Goal: Information Seeking & Learning: Learn about a topic

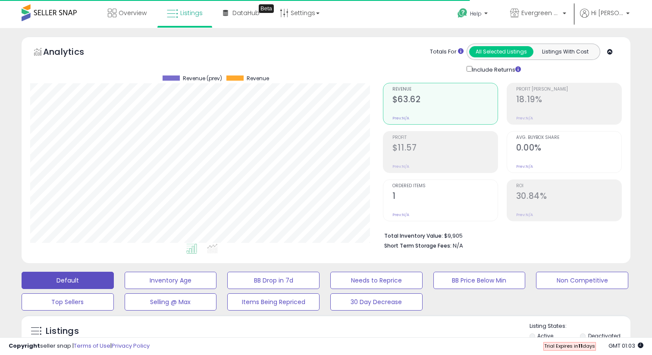
click at [55, 14] on span at bounding box center [49, 12] width 55 height 17
click at [31, 11] on span at bounding box center [49, 12] width 55 height 17
click at [150, 19] on link "Overview" at bounding box center [127, 13] width 52 height 26
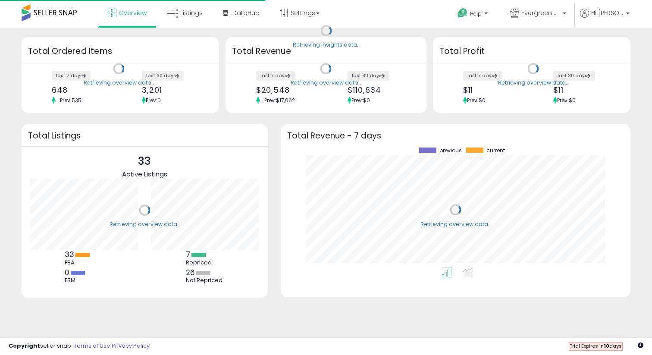
scroll to position [120, 332]
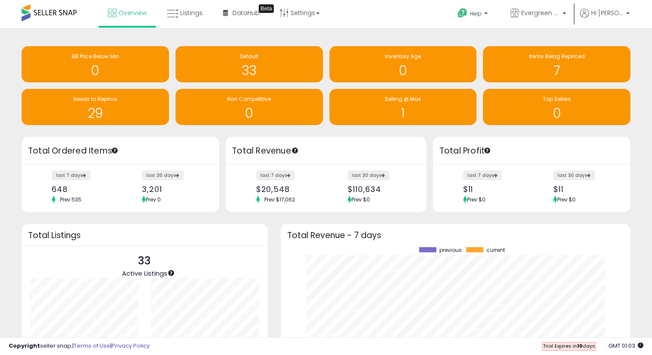
click at [469, 189] on div "$11" at bounding box center [494, 189] width 62 height 9
click at [492, 171] on label "last 7 days" at bounding box center [483, 175] width 40 height 11
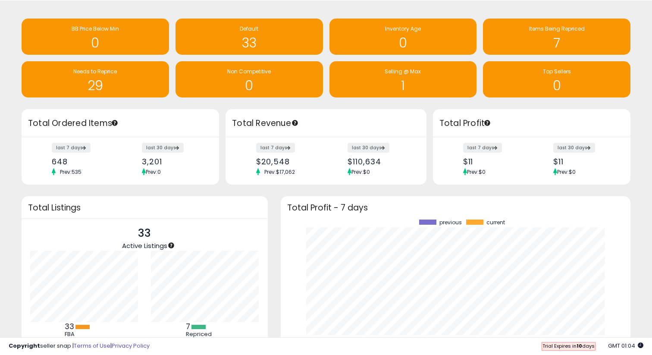
scroll to position [0, 0]
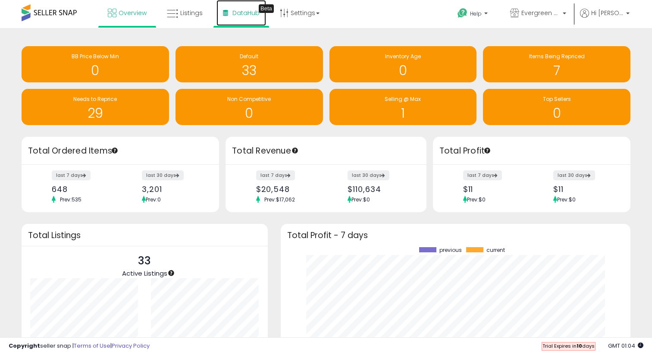
click at [244, 10] on span "DataHub" at bounding box center [245, 13] width 27 height 9
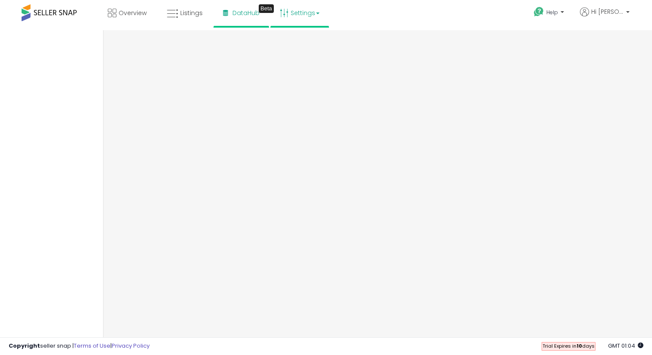
click at [296, 11] on link "Settings" at bounding box center [299, 13] width 53 height 26
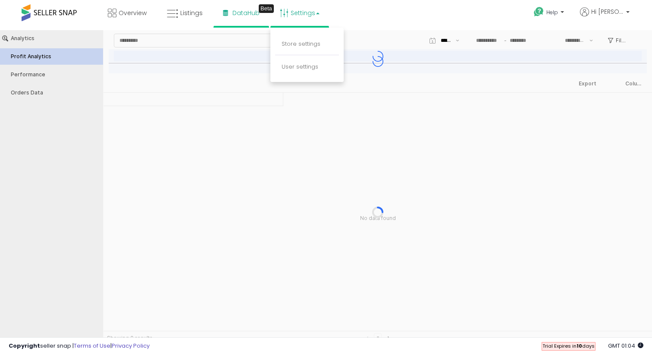
type input "***"
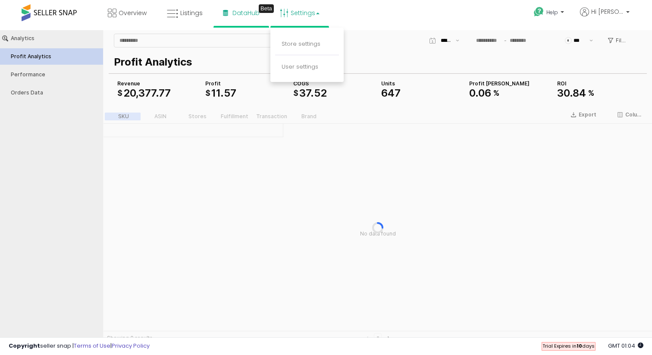
click at [365, 9] on div "Overview Listings Beta" at bounding box center [209, 18] width 430 height 37
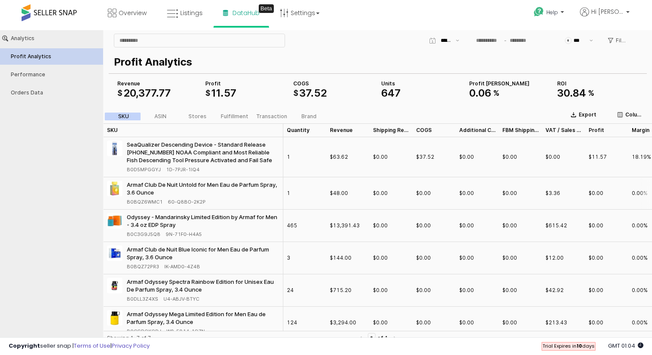
click at [426, 192] on div "$0.00" at bounding box center [423, 193] width 15 height 8
click at [425, 193] on div "$0.00" at bounding box center [423, 193] width 15 height 8
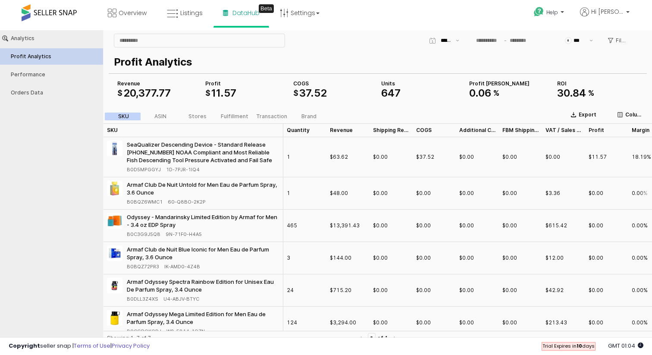
click at [153, 206] on div "Armaf Club De Nuit Untold for Men Eau de Parfum Spray, 3.6 Ounce B0BQZ6WMC1 60-…" at bounding box center [193, 193] width 180 height 32
click at [116, 191] on img "App Frame" at bounding box center [115, 189] width 16 height 16
click at [153, 181] on div "Armaf Club De Nuit Untold for Men Eau de Parfum Spray, 3.6 Ounce" at bounding box center [203, 189] width 153 height 16
click at [153, 184] on div "Armaf Club De Nuit Untold for Men Eau de Parfum Spray, 3.6 Ounce" at bounding box center [203, 189] width 153 height 16
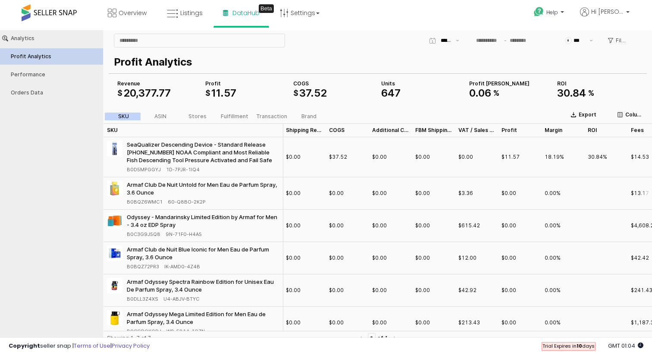
scroll to position [0, 106]
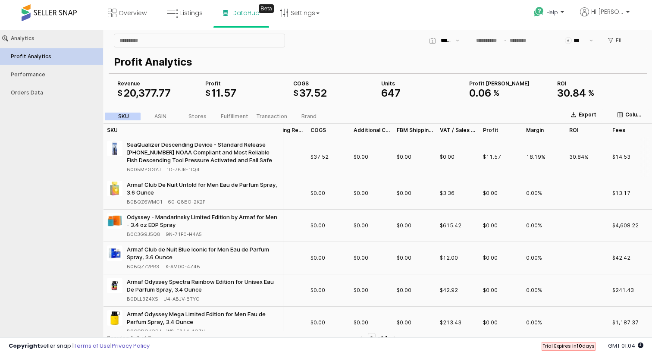
click at [175, 142] on div "SeaQualizer Descending Device - Standard Release [PHONE_NUMBER] NOAA Compliant …" at bounding box center [203, 152] width 153 height 23
click at [122, 148] on div "SeaQualizer Descending Device - Standard Release [PHONE_NUMBER] NOAA Compliant …" at bounding box center [193, 157] width 172 height 33
click at [113, 148] on img "App Frame" at bounding box center [115, 149] width 16 height 16
